Goal: Information Seeking & Learning: Learn about a topic

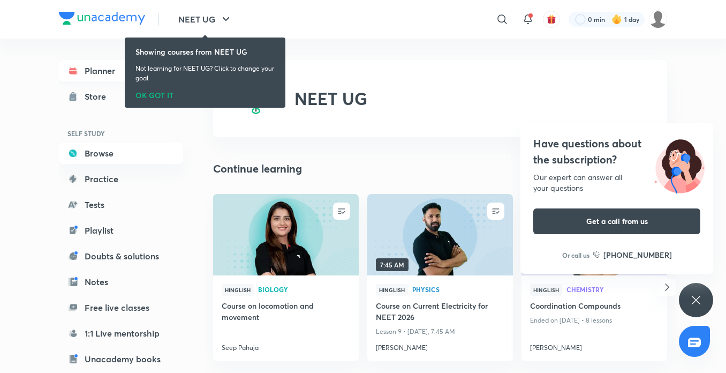
click at [81, 76] on link "Planner" at bounding box center [121, 70] width 124 height 21
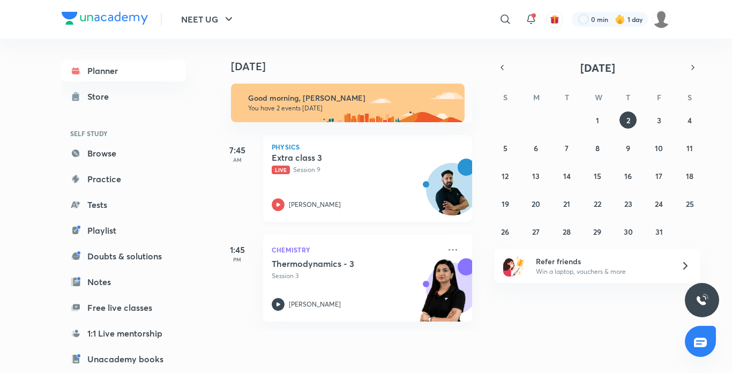
click at [323, 152] on h5 "Extra class 3" at bounding box center [338, 157] width 133 height 11
